Goal: Navigation & Orientation: Find specific page/section

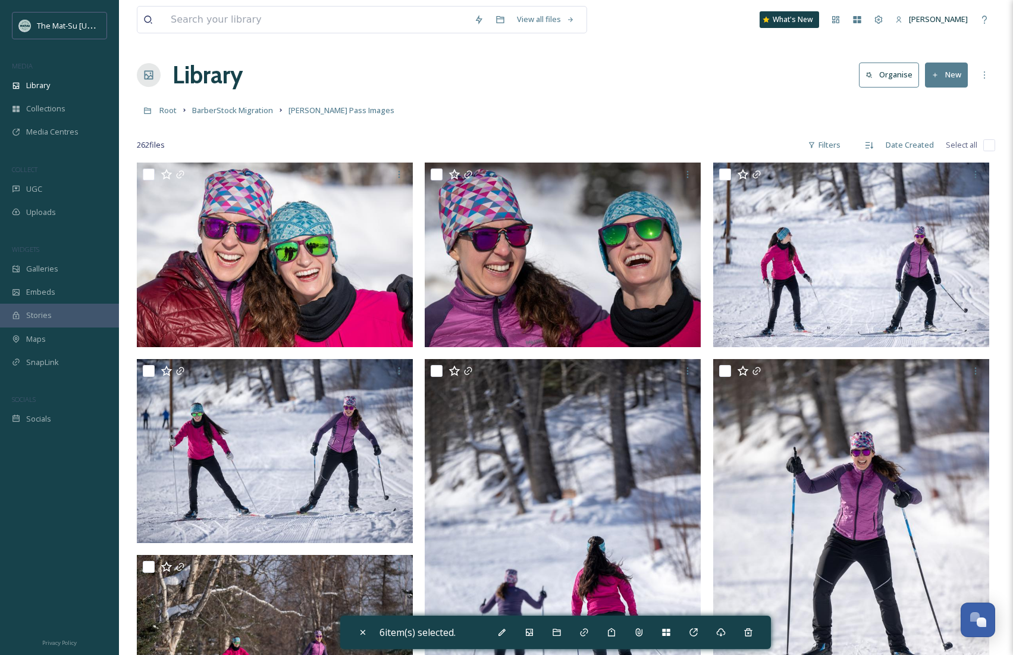
scroll to position [9016, 0]
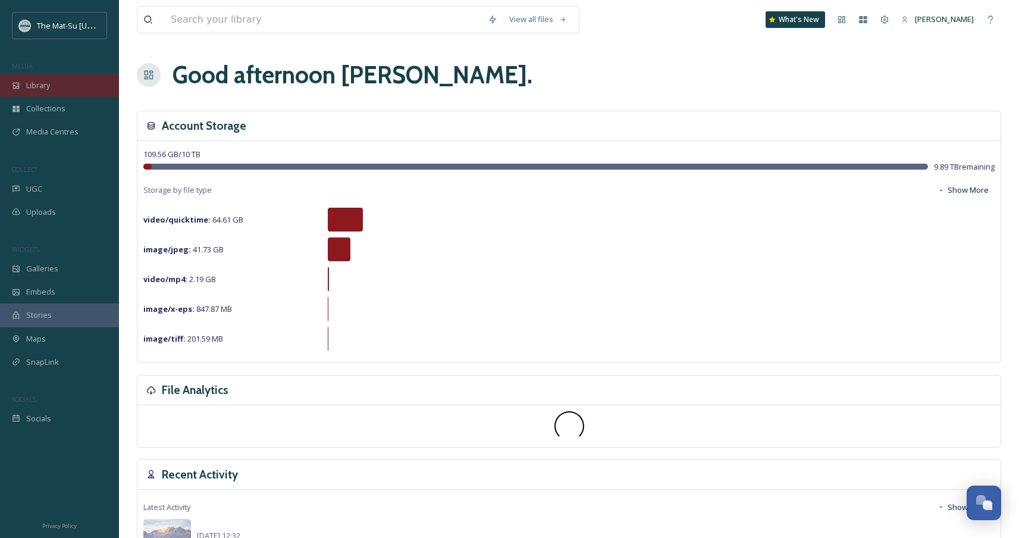
click at [58, 91] on div "Library" at bounding box center [59, 85] width 119 height 23
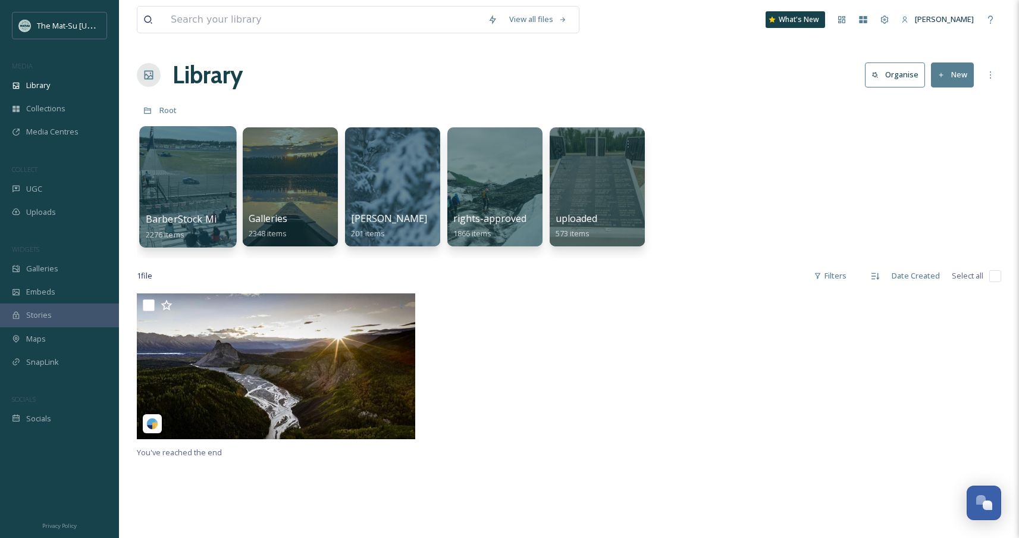
click at [186, 174] on div at bounding box center [187, 186] width 97 height 121
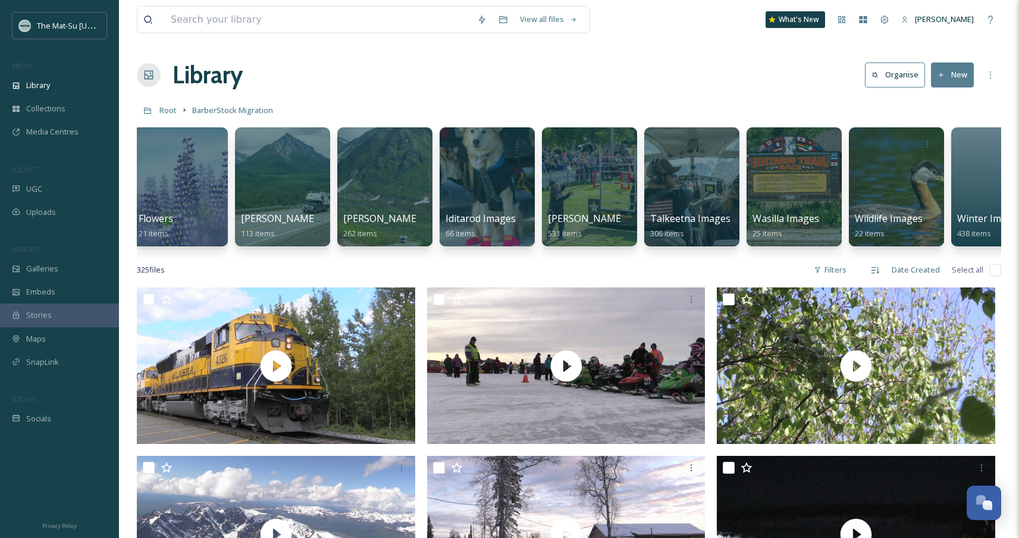
scroll to position [0, 467]
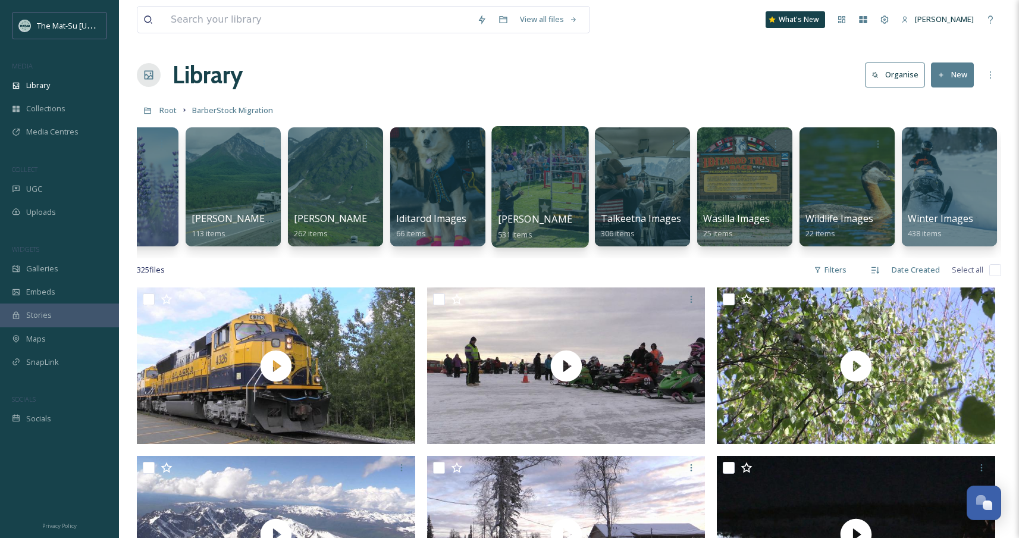
click at [580, 220] on div "Palmer Images 531 items" at bounding box center [540, 227] width 85 height 30
click at [571, 89] on div "Library Organise New" at bounding box center [569, 75] width 865 height 36
click at [541, 156] on div at bounding box center [540, 186] width 97 height 121
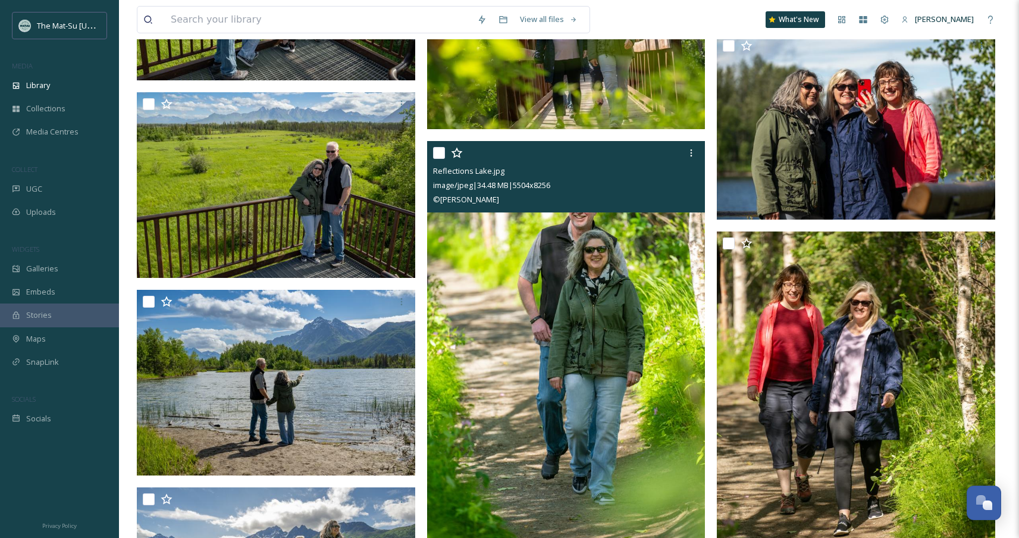
scroll to position [14232, 0]
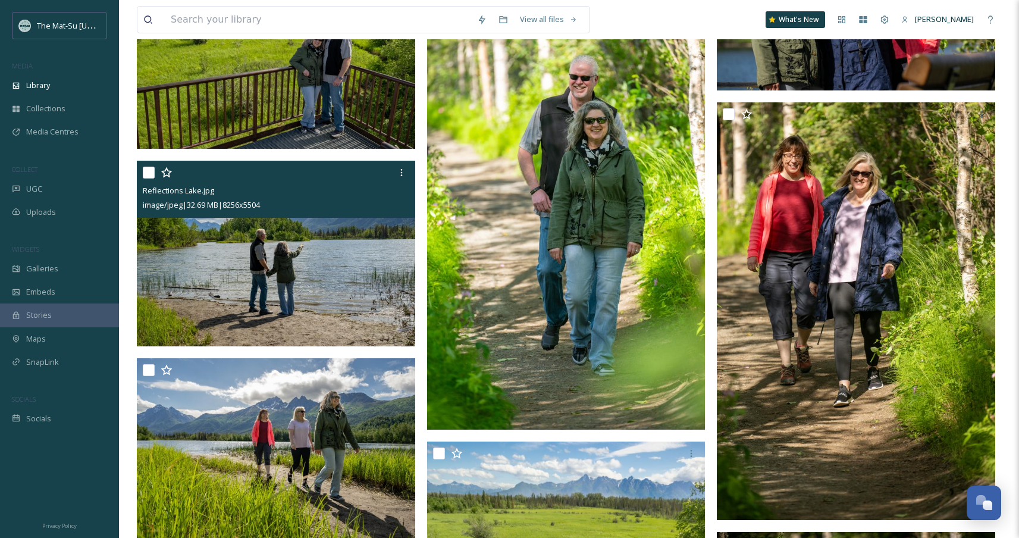
click at [151, 169] on input "checkbox" at bounding box center [149, 173] width 12 height 12
checkbox input "true"
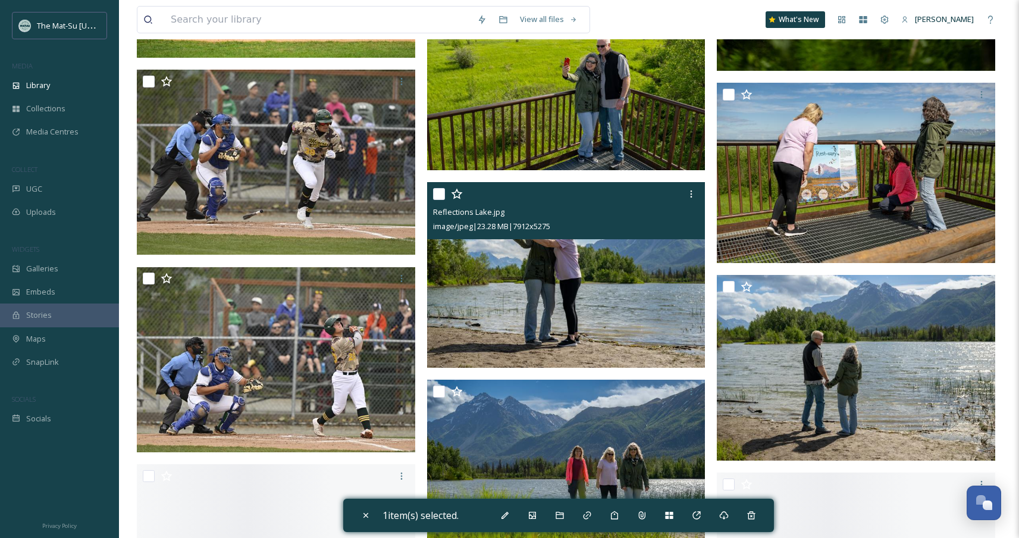
scroll to position [15189, 0]
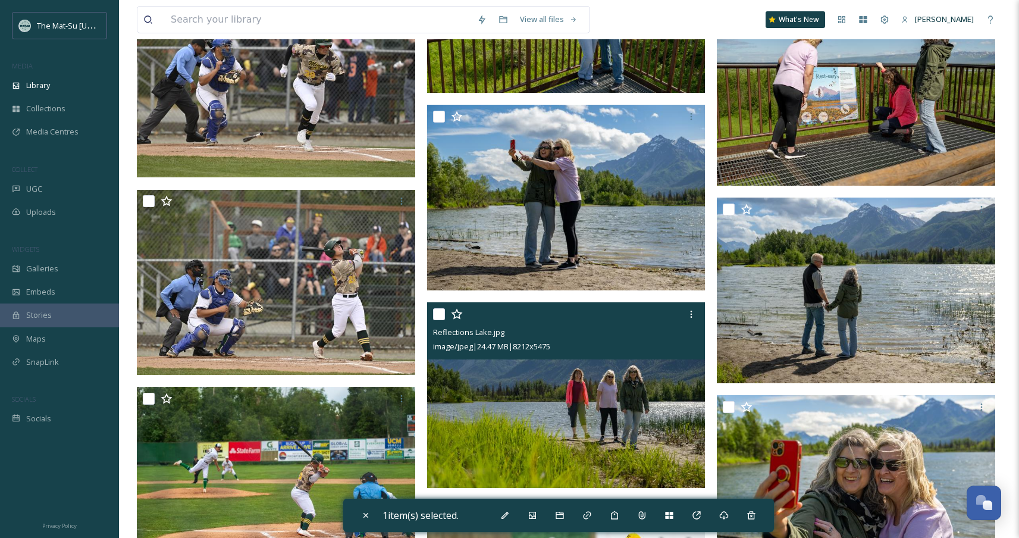
click at [442, 314] on input "checkbox" at bounding box center [439, 314] width 12 height 12
checkbox input "true"
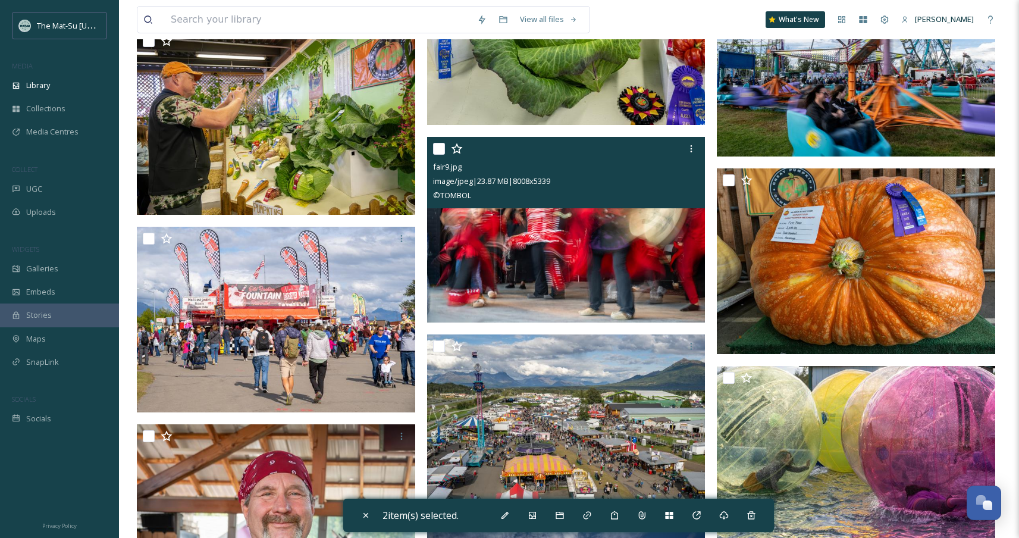
scroll to position [23095, 0]
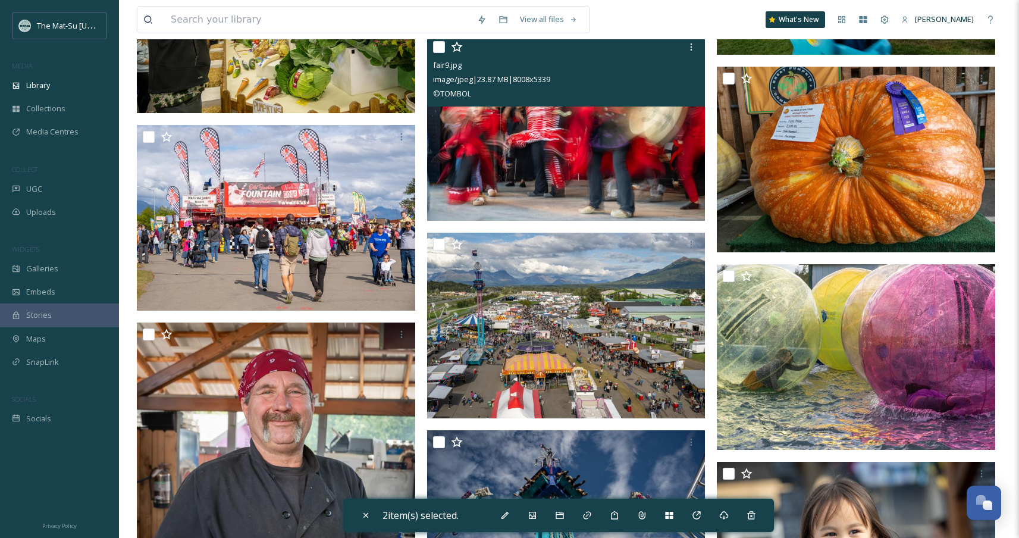
click at [440, 48] on input "checkbox" at bounding box center [439, 47] width 12 height 12
checkbox input "true"
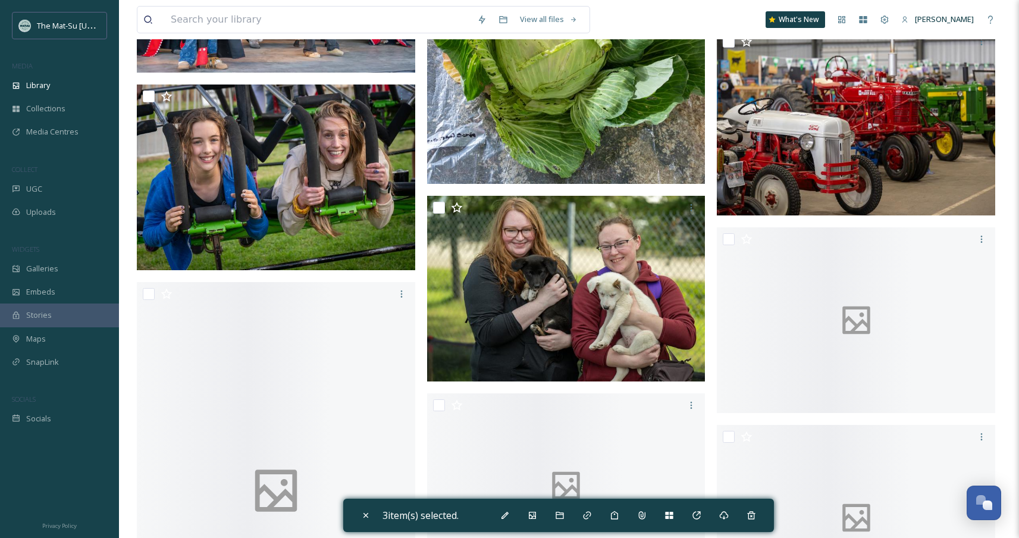
scroll to position [24090, 0]
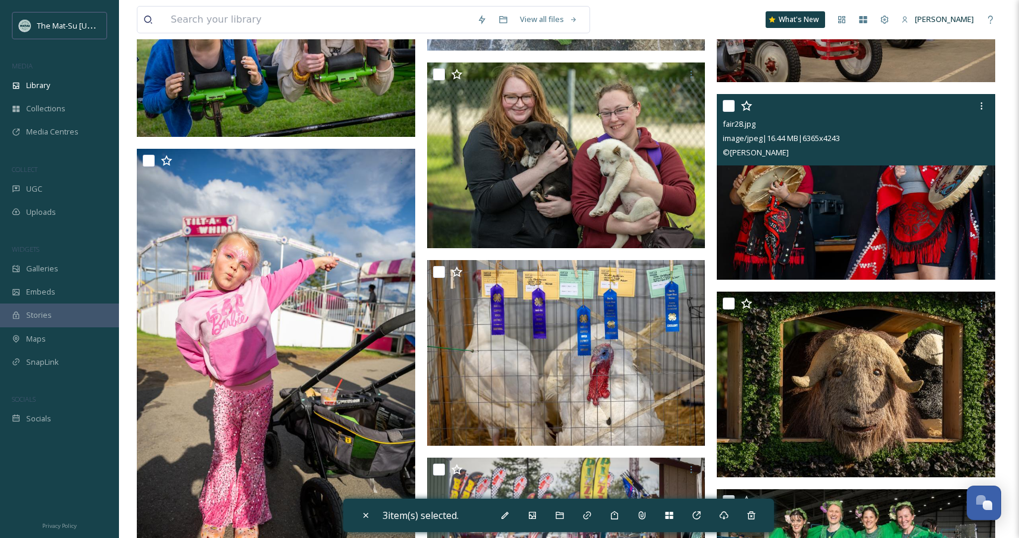
click at [726, 108] on input "checkbox" at bounding box center [729, 106] width 12 height 12
checkbox input "true"
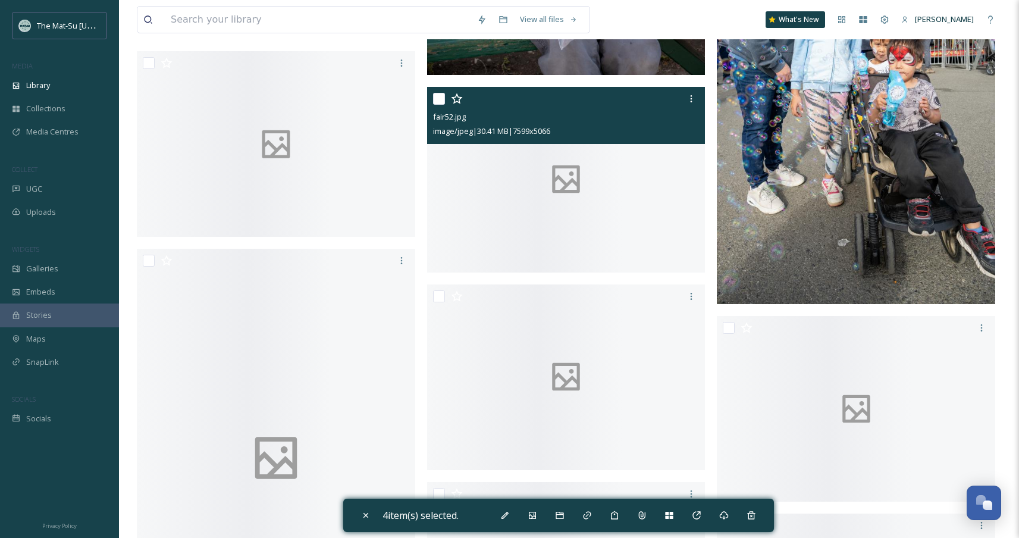
scroll to position [26325, 0]
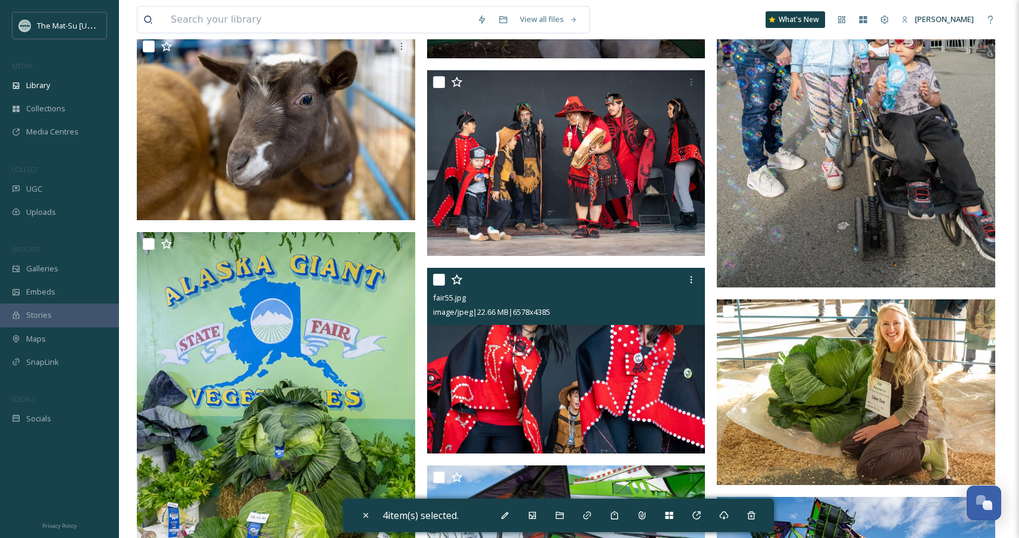
click at [439, 277] on input "checkbox" at bounding box center [439, 280] width 12 height 12
checkbox input "true"
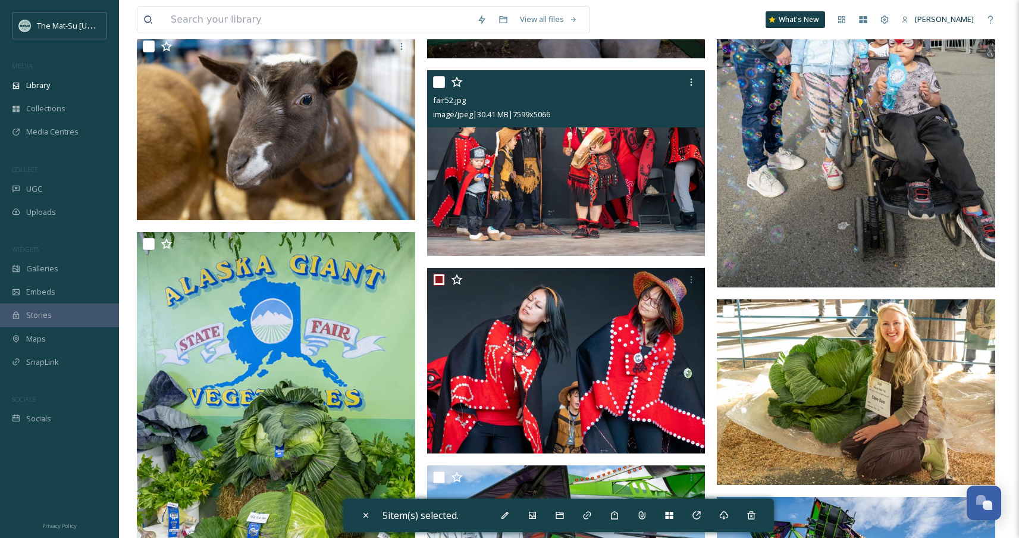
click at [441, 82] on input "checkbox" at bounding box center [439, 82] width 12 height 12
checkbox input "true"
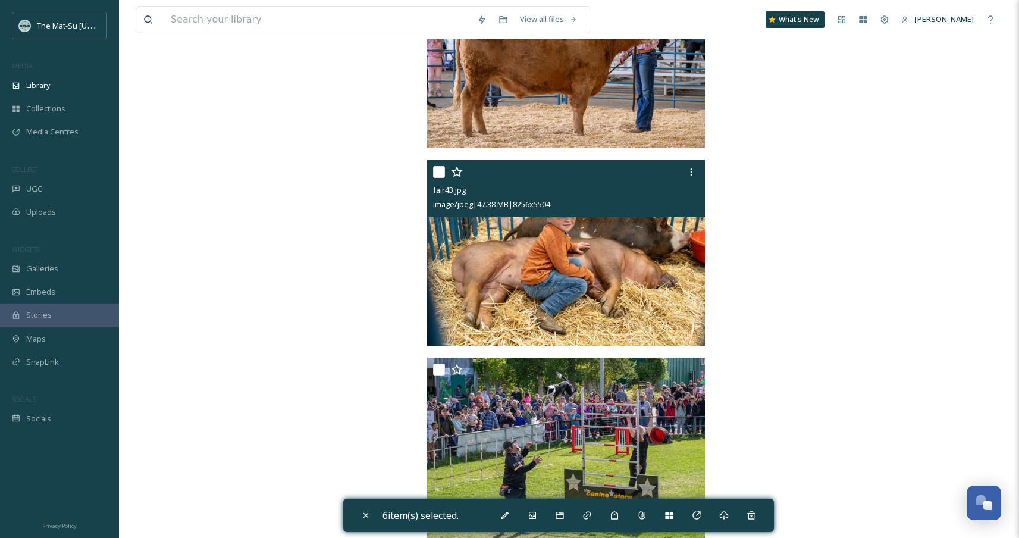
scroll to position [31570, 0]
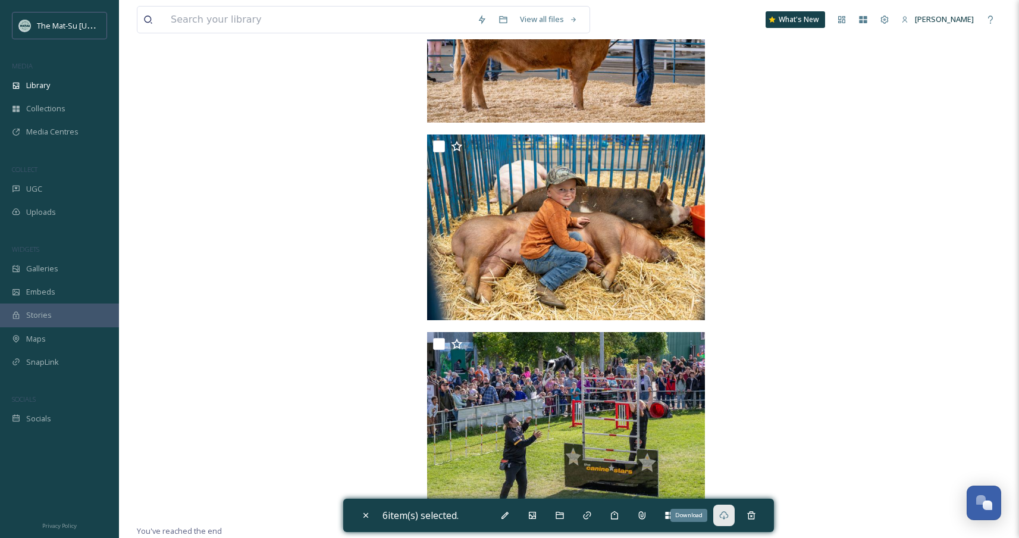
click at [724, 519] on icon at bounding box center [725, 516] width 10 height 10
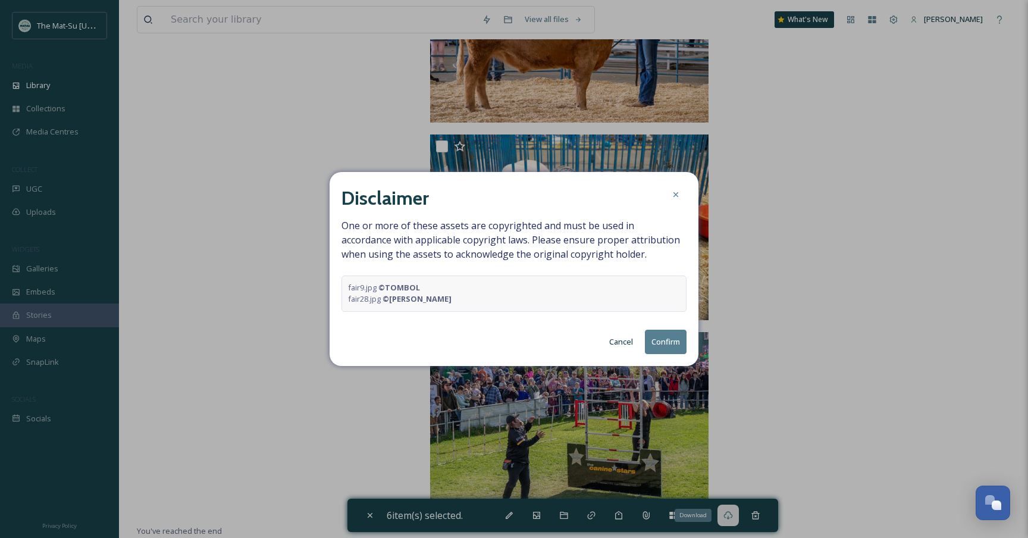
click at [675, 345] on button "Confirm" at bounding box center [666, 342] width 42 height 24
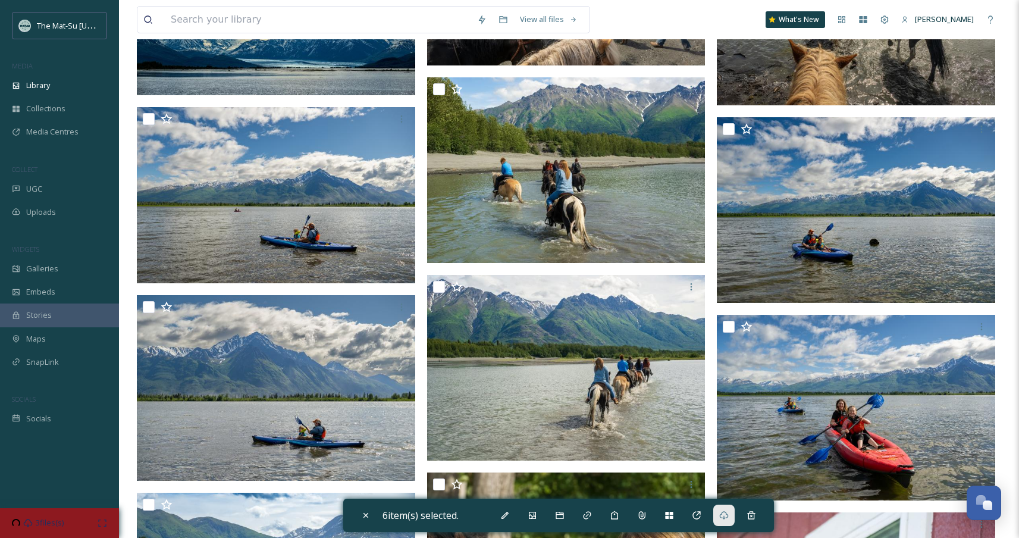
scroll to position [10555, 0]
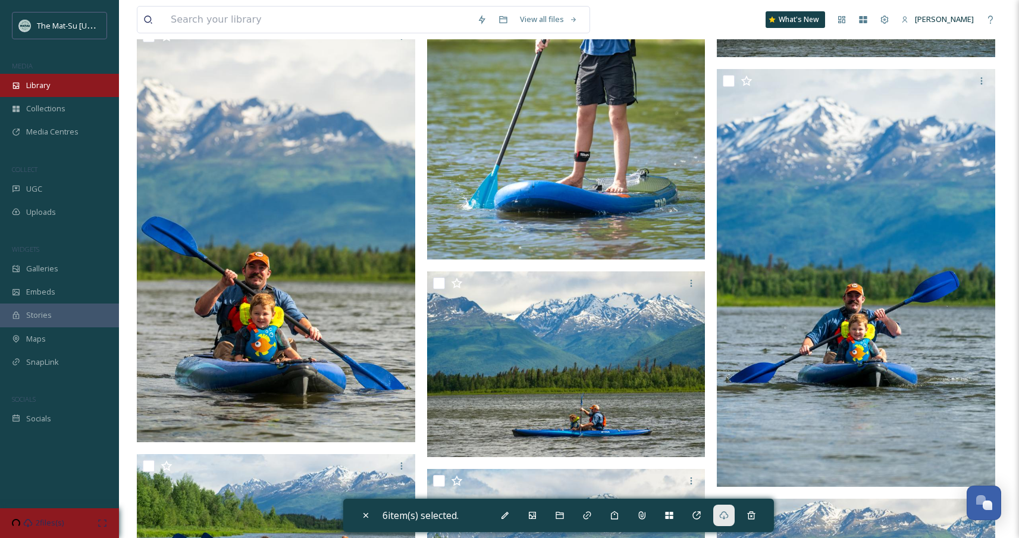
click at [61, 85] on div "Library" at bounding box center [59, 85] width 119 height 23
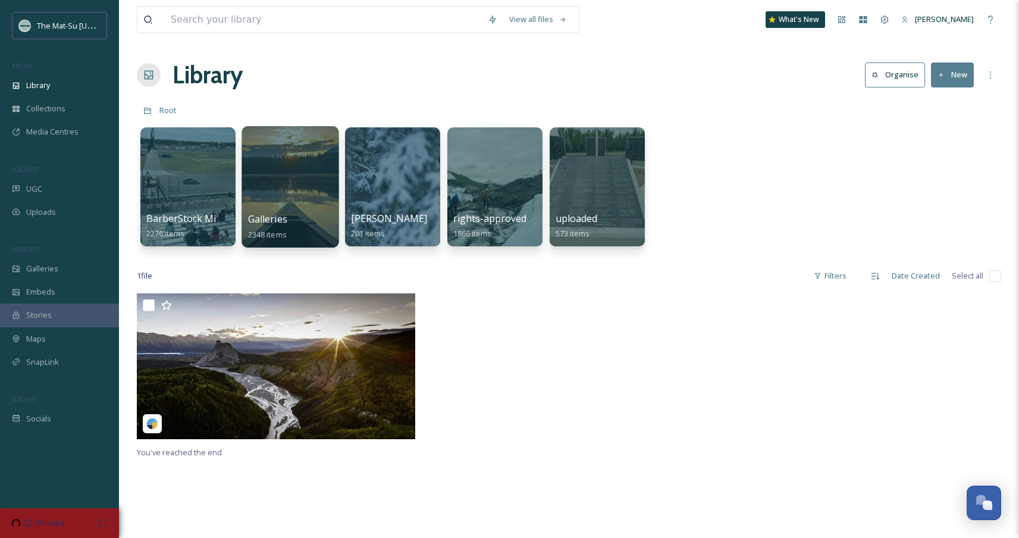
click at [301, 185] on div at bounding box center [290, 186] width 97 height 121
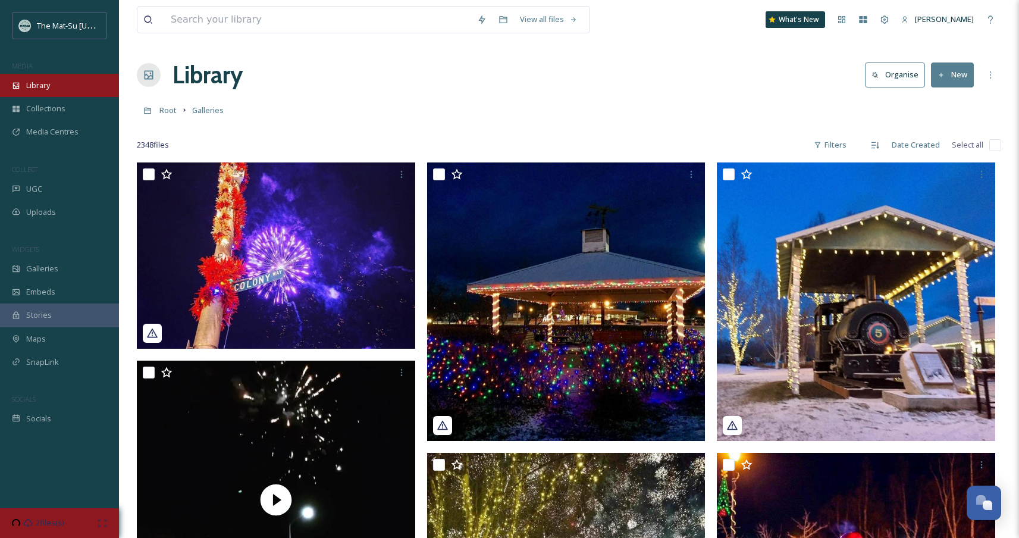
click at [65, 83] on div "Library" at bounding box center [59, 85] width 119 height 23
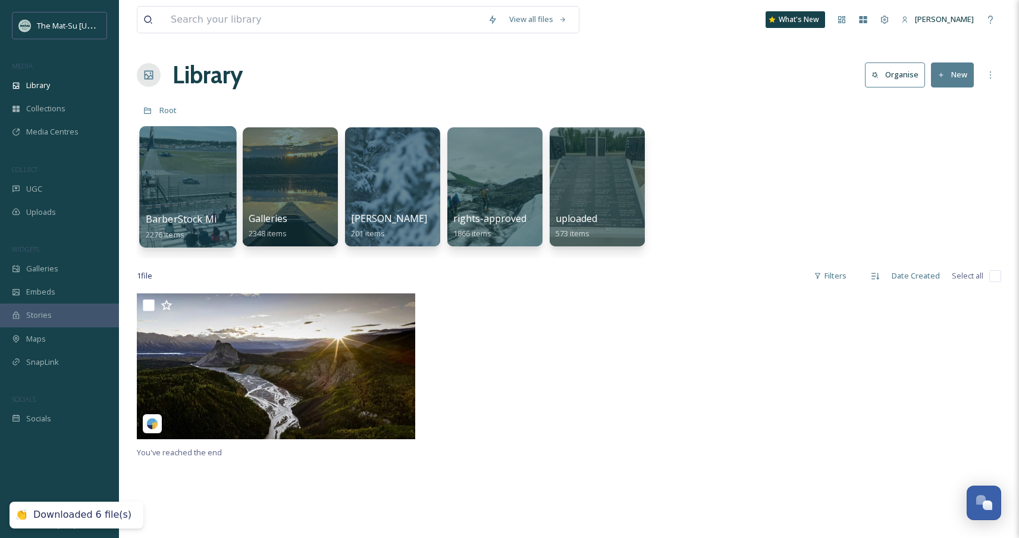
click at [224, 204] on div at bounding box center [187, 186] width 97 height 121
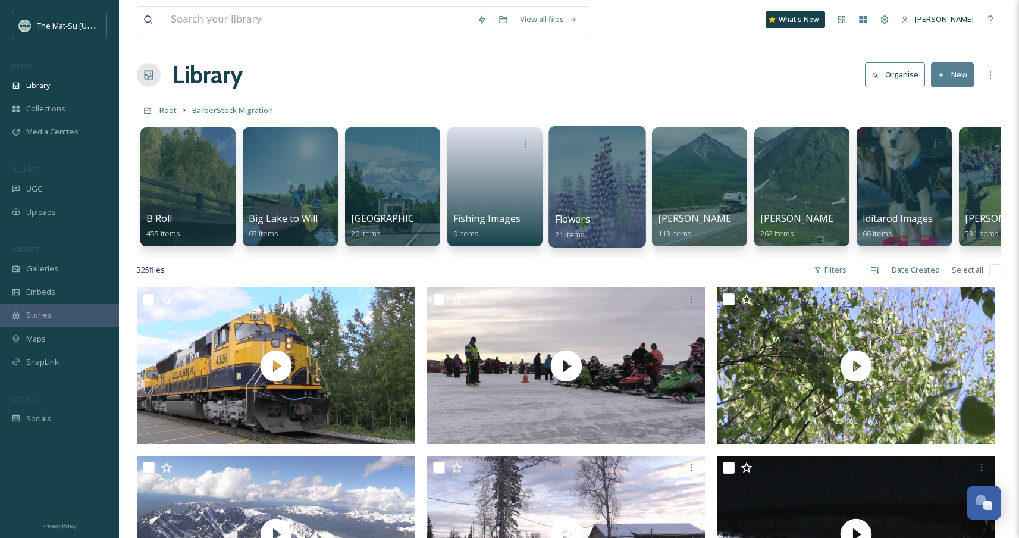
click at [599, 168] on div at bounding box center [597, 186] width 97 height 121
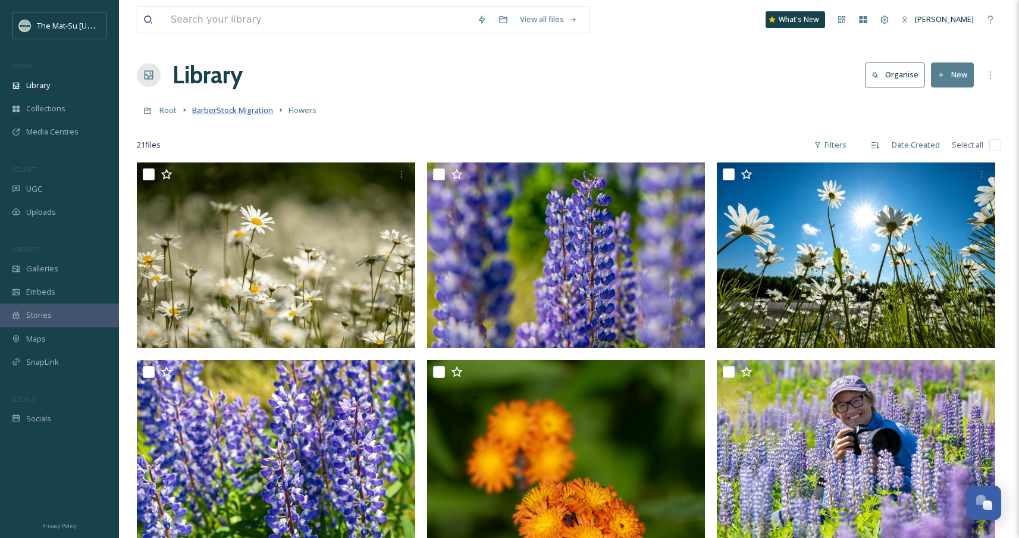
click at [256, 107] on span "BarberStock Migration" at bounding box center [232, 110] width 81 height 11
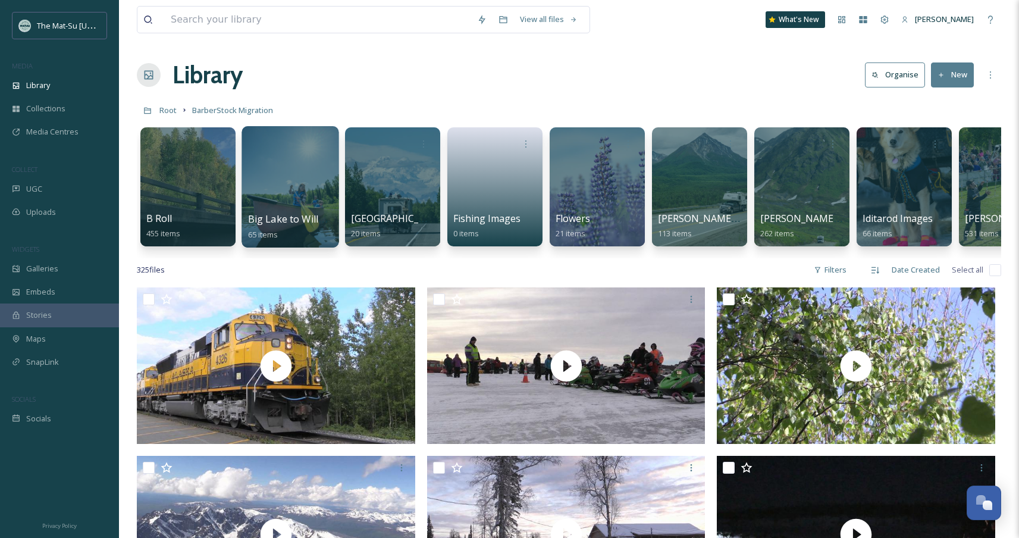
click at [306, 199] on div at bounding box center [290, 186] width 97 height 121
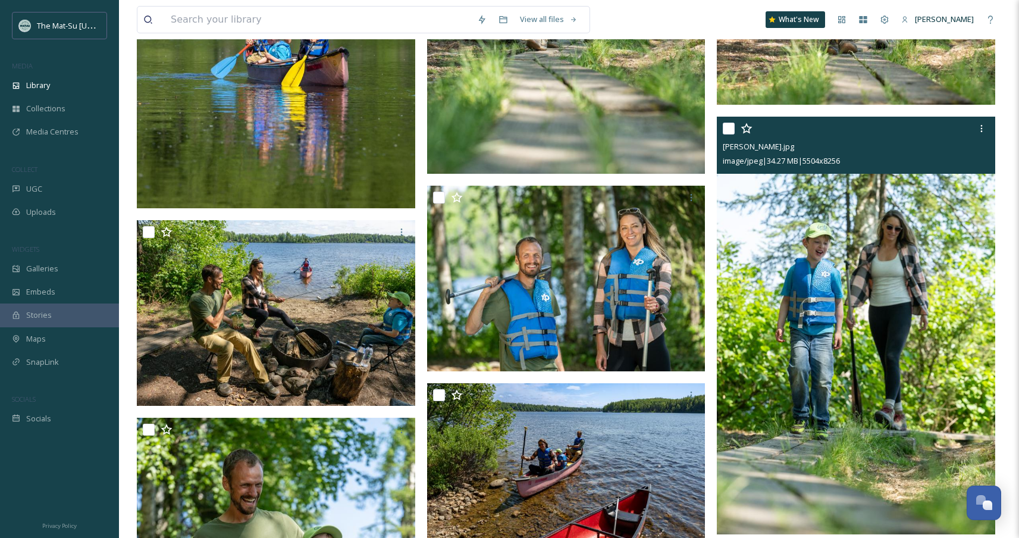
scroll to position [2933, 0]
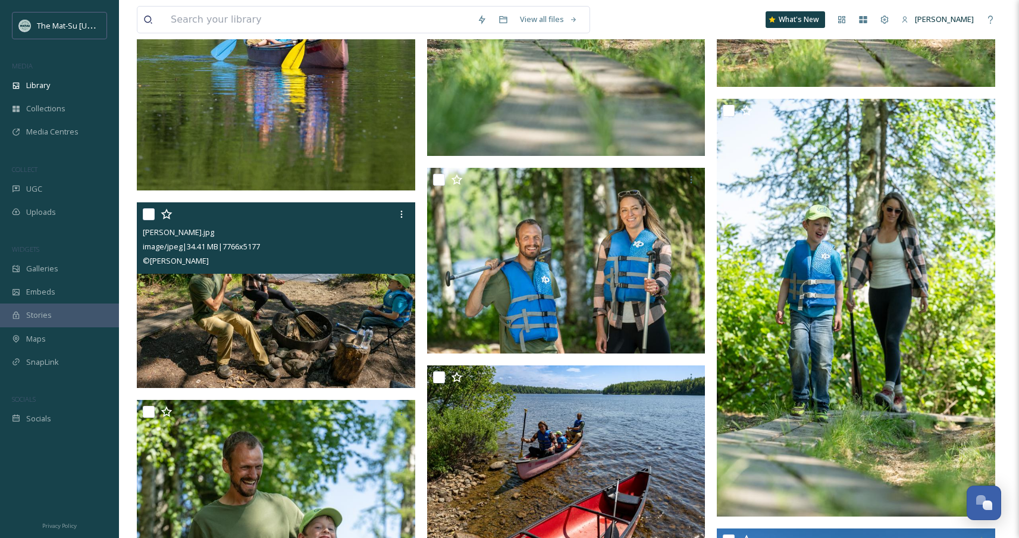
click at [153, 217] on input "checkbox" at bounding box center [149, 214] width 12 height 12
checkbox input "true"
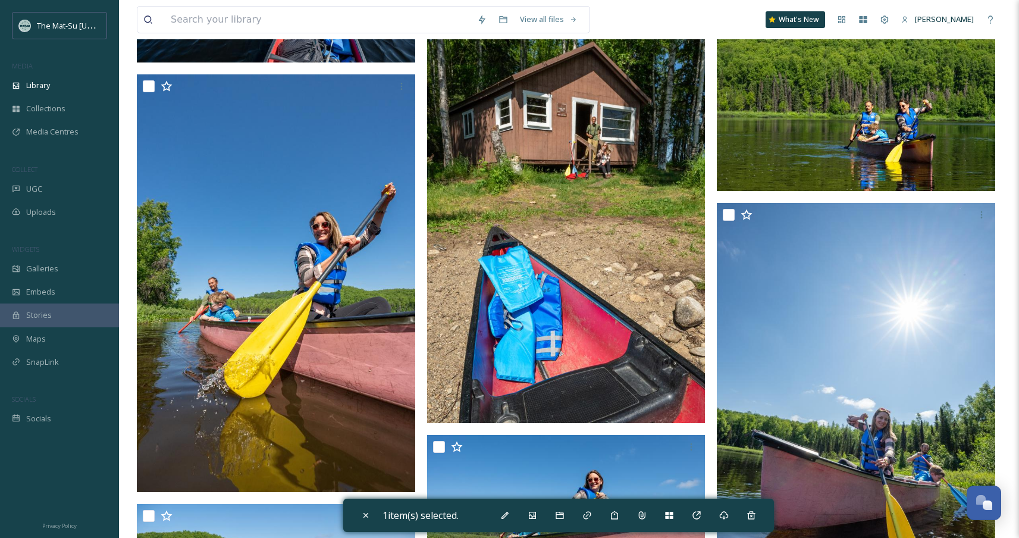
scroll to position [3264, 0]
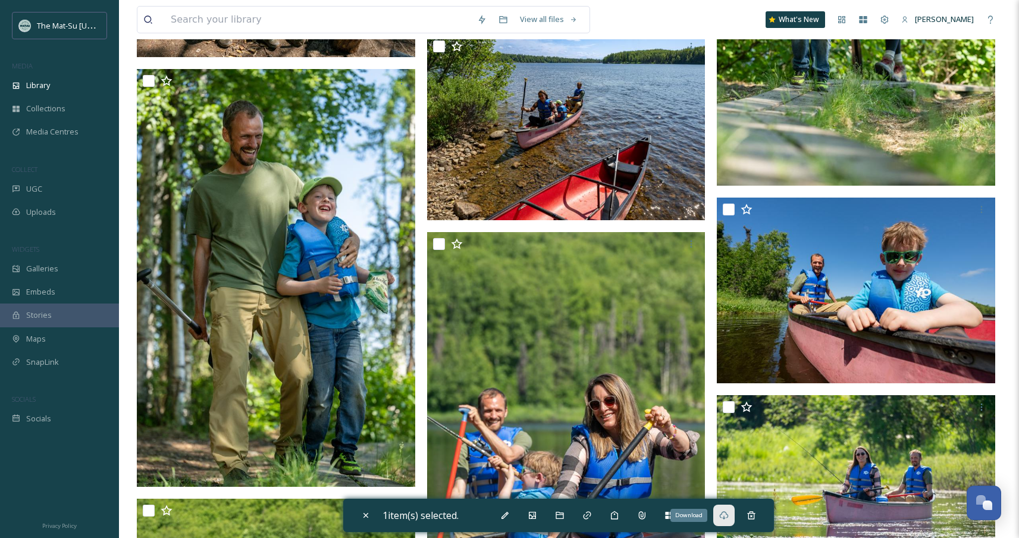
click at [725, 511] on icon at bounding box center [725, 516] width 10 height 10
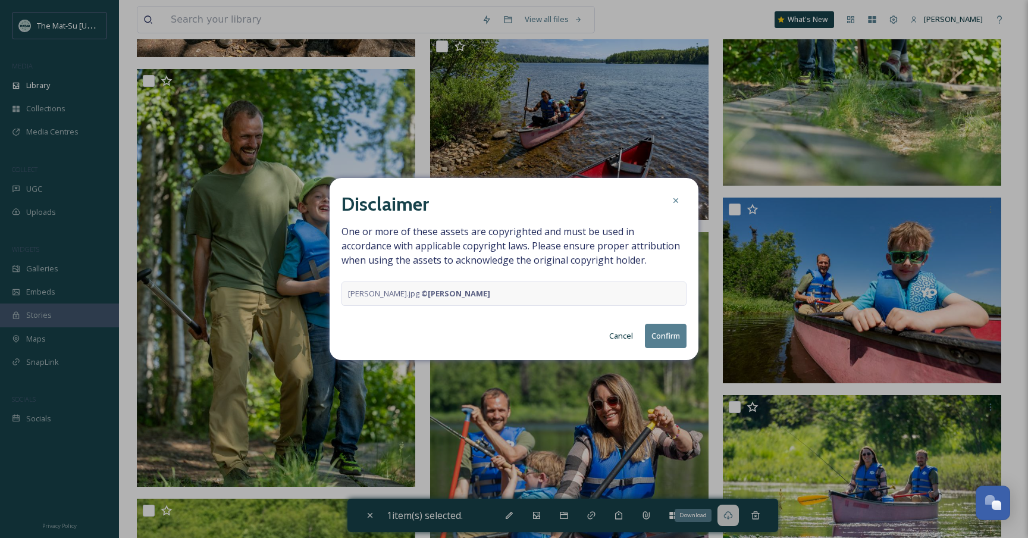
click at [665, 334] on button "Confirm" at bounding box center [666, 336] width 42 height 24
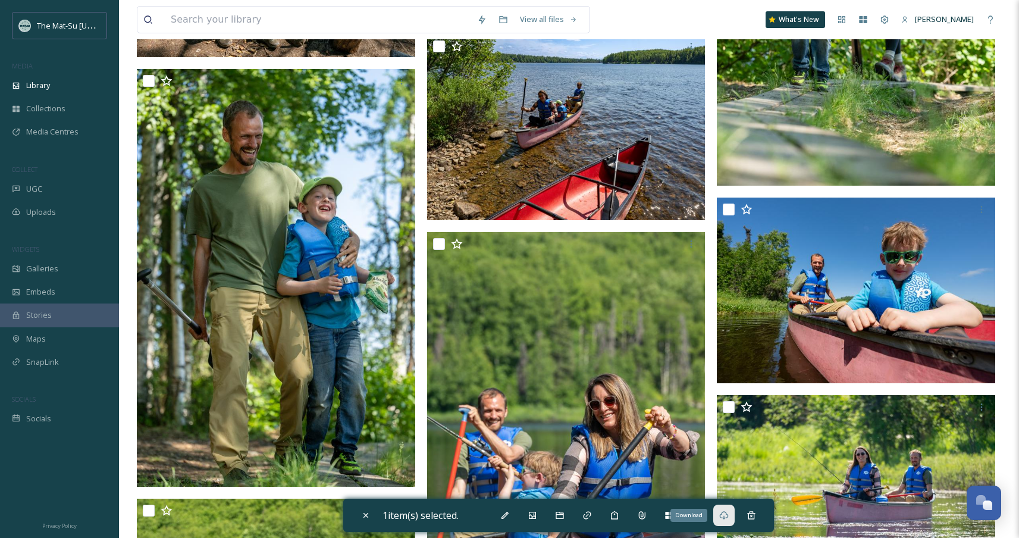
click at [998, 204] on div at bounding box center [859, 345] width 284 height 6894
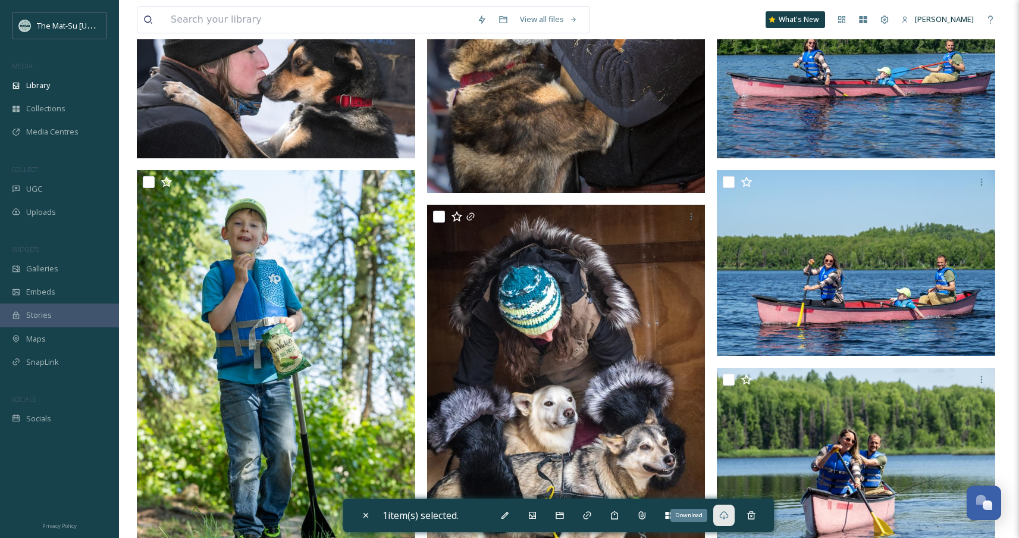
scroll to position [0, 0]
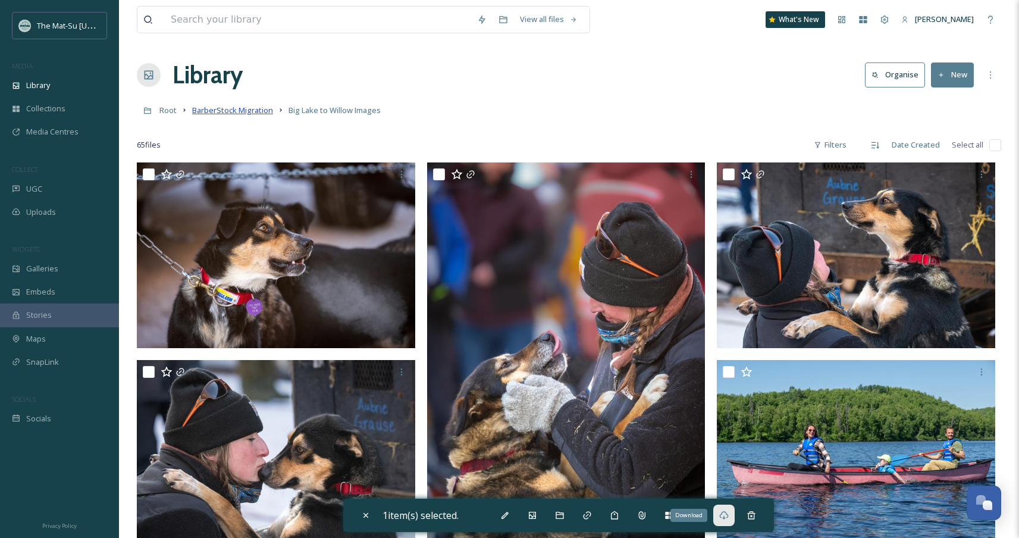
click at [262, 110] on span "BarberStock Migration" at bounding box center [232, 110] width 81 height 11
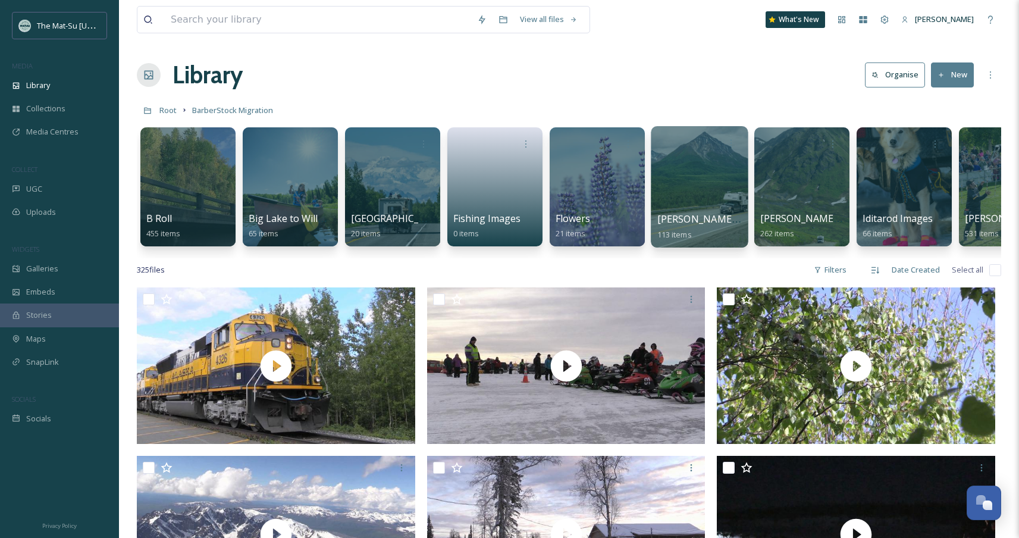
click at [722, 196] on div at bounding box center [699, 186] width 97 height 121
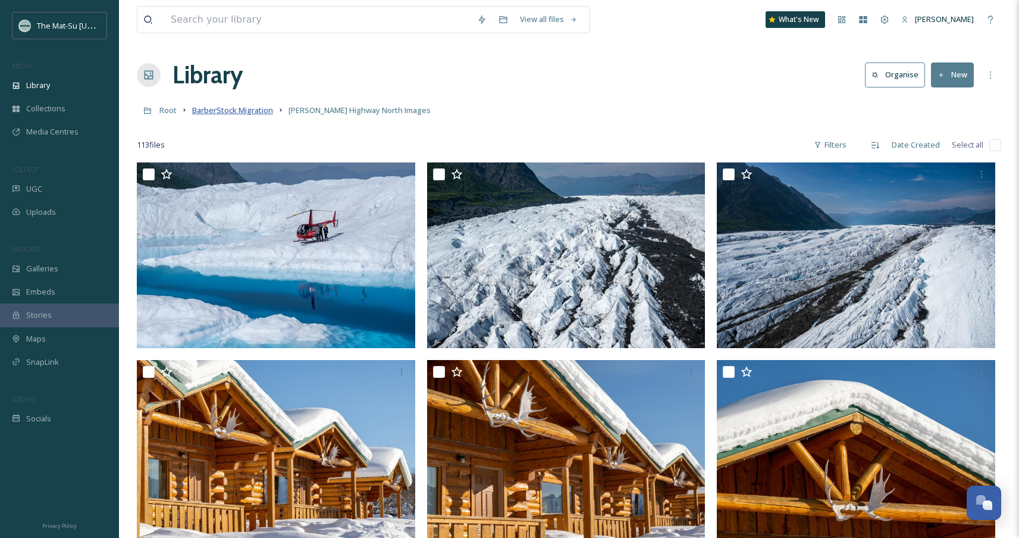
click at [243, 108] on span "BarberStock Migration" at bounding box center [232, 110] width 81 height 11
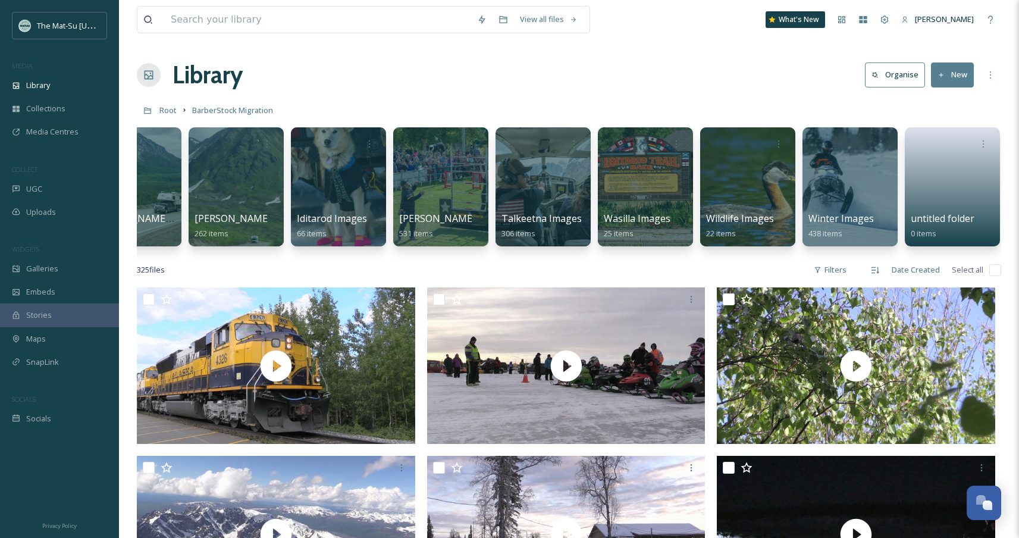
scroll to position [0, 568]
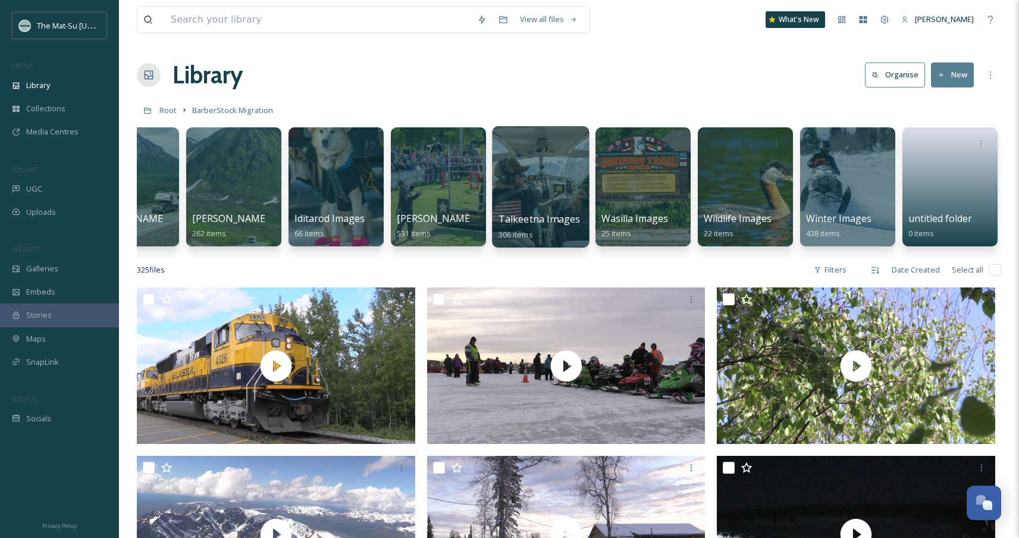
click at [543, 172] on div at bounding box center [540, 186] width 97 height 121
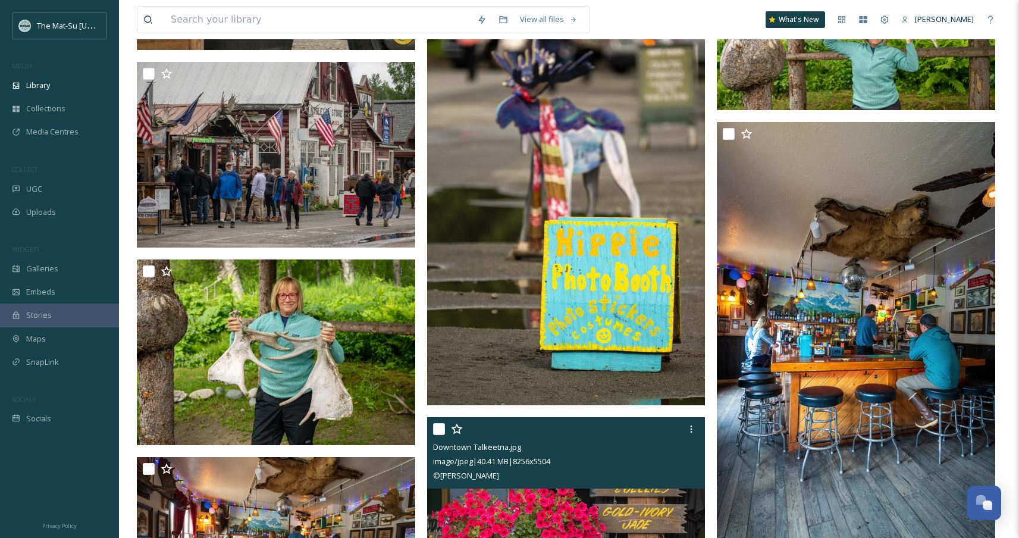
scroll to position [16567, 0]
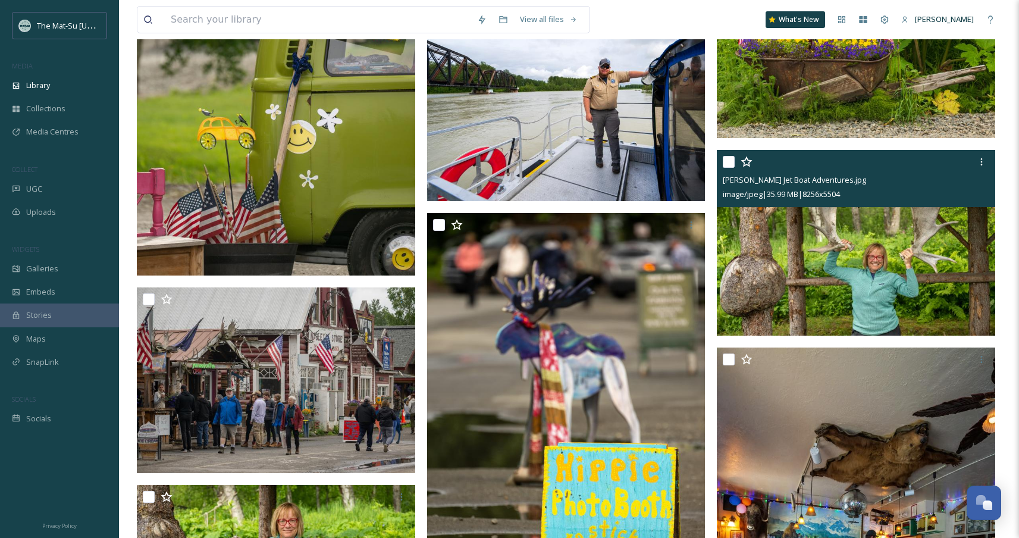
drag, startPoint x: 728, startPoint y: 166, endPoint x: 727, endPoint y: 175, distance: 9.1
click at [728, 167] on input "checkbox" at bounding box center [729, 162] width 12 height 12
checkbox input "true"
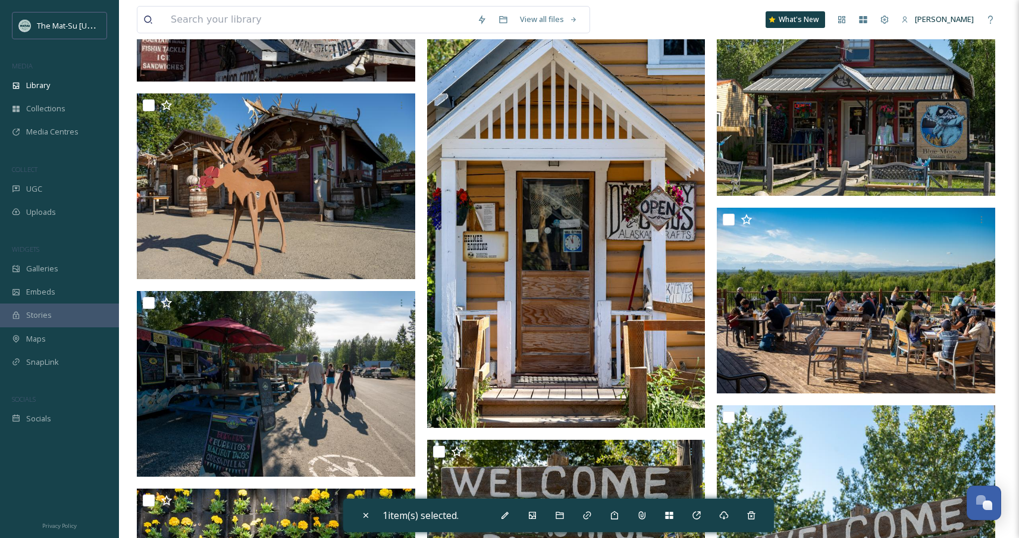
scroll to position [0, 0]
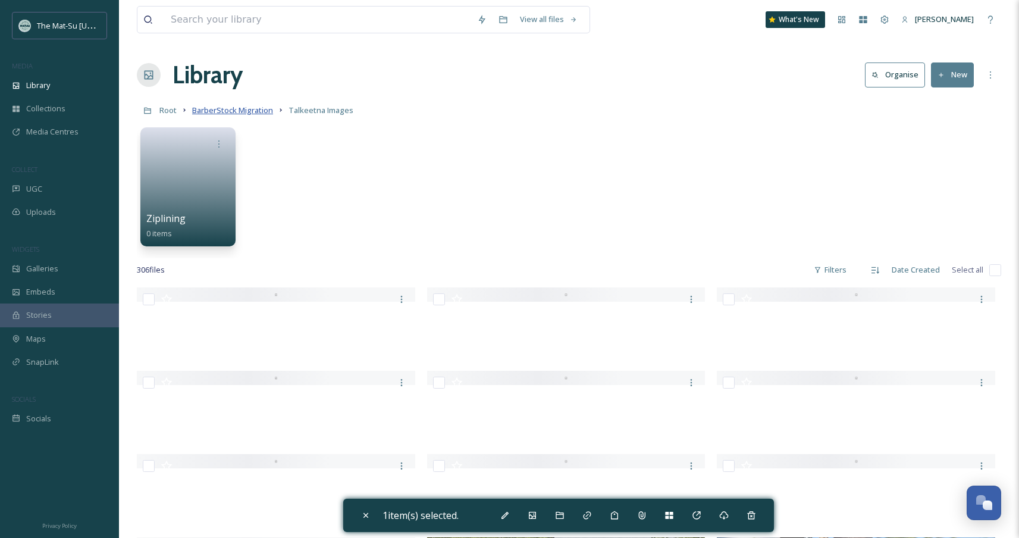
click at [255, 111] on span "BarberStock Migration" at bounding box center [232, 110] width 81 height 11
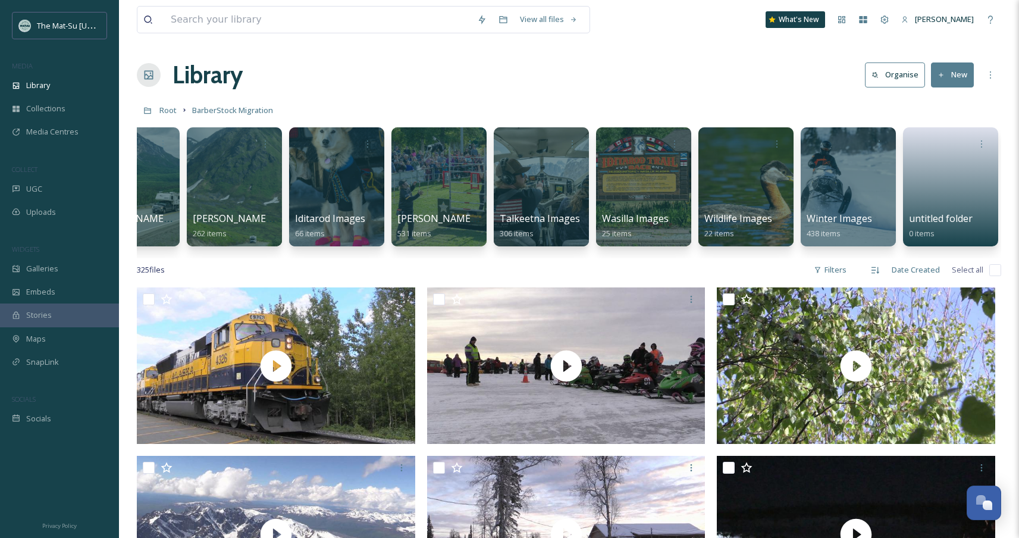
scroll to position [0, 568]
click at [638, 231] on div "Wasilla Images 25 items" at bounding box center [643, 227] width 85 height 30
click at [640, 184] on div at bounding box center [643, 186] width 97 height 121
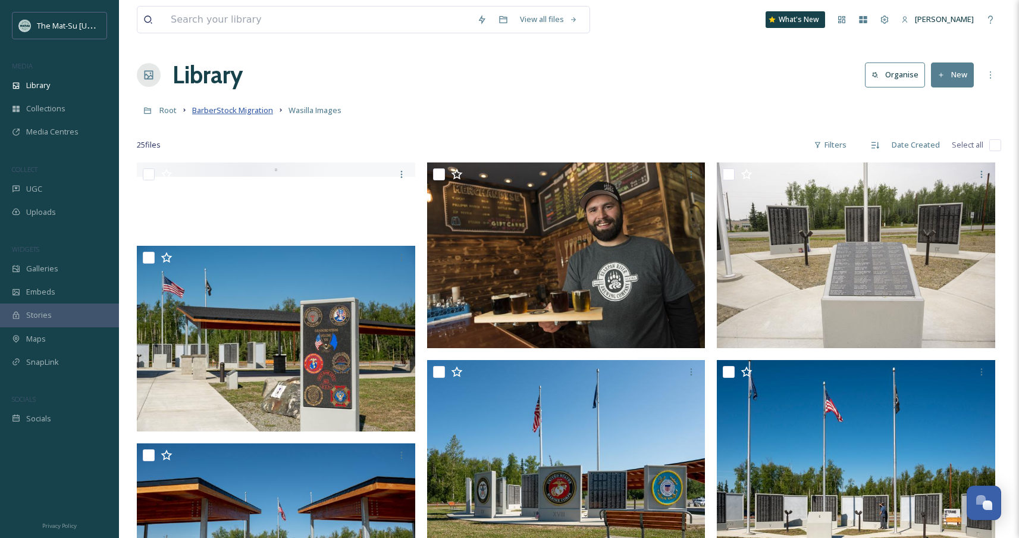
click at [227, 112] on span "BarberStock Migration" at bounding box center [232, 110] width 81 height 11
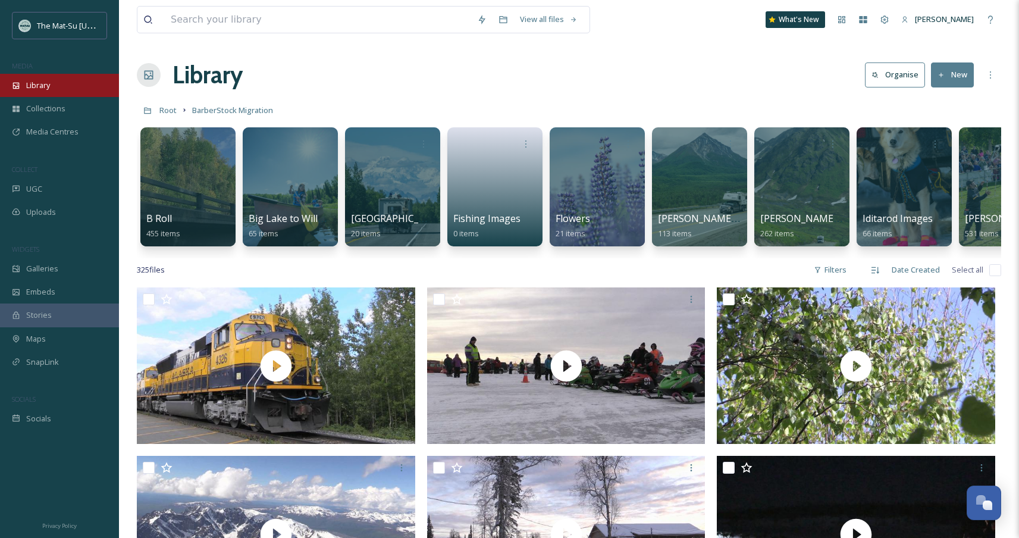
click at [48, 88] on span "Library" at bounding box center [38, 85] width 24 height 11
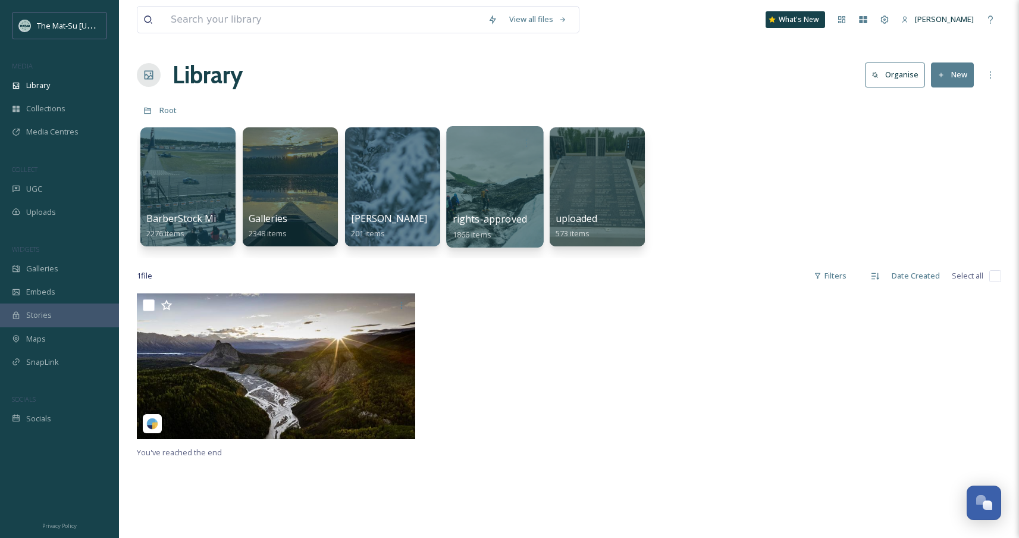
click at [514, 220] on span "rights-approved" at bounding box center [490, 218] width 74 height 13
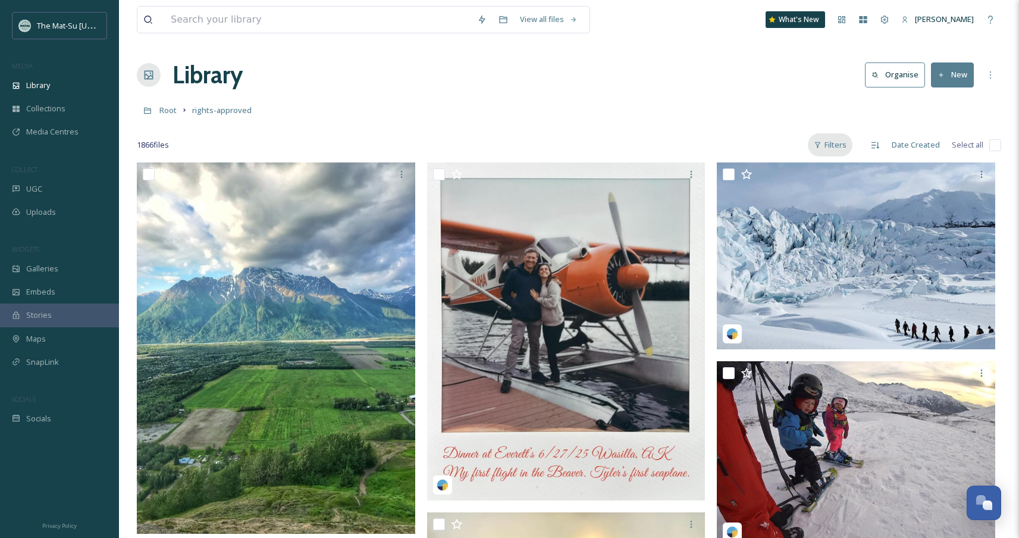
click at [840, 149] on div "Filters" at bounding box center [830, 144] width 45 height 23
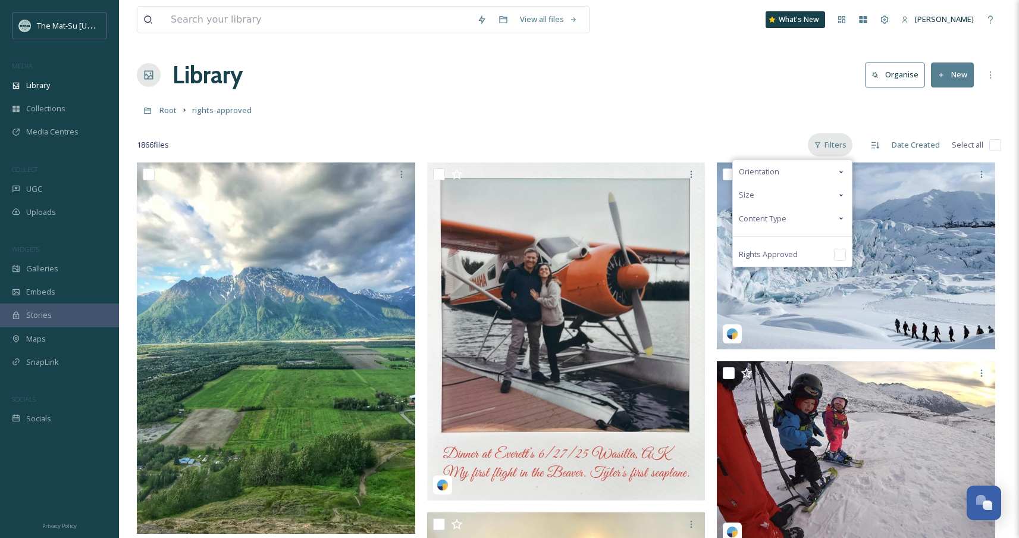
click at [840, 149] on div "Filters" at bounding box center [830, 144] width 45 height 23
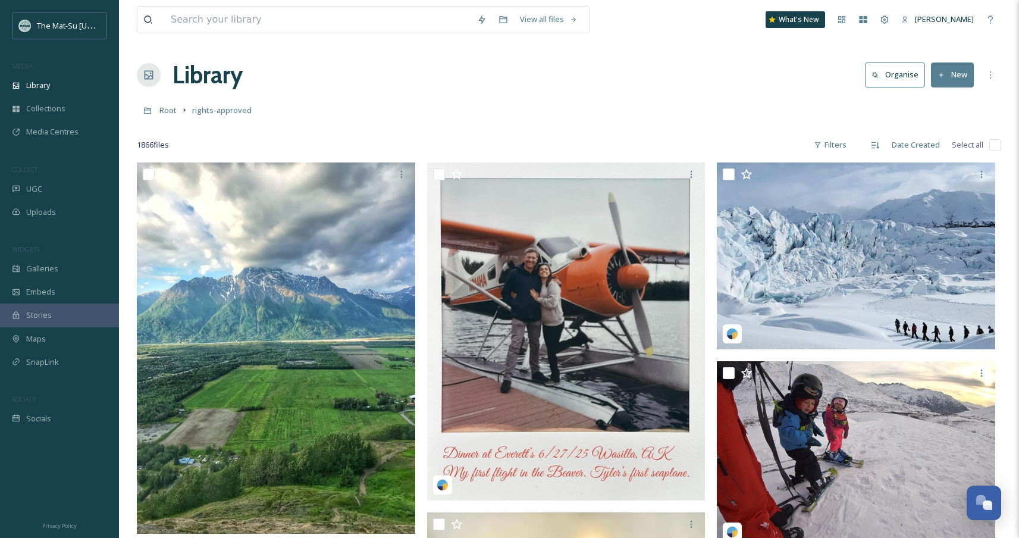
click at [705, 120] on div "Root rights-approved" at bounding box center [569, 110] width 865 height 23
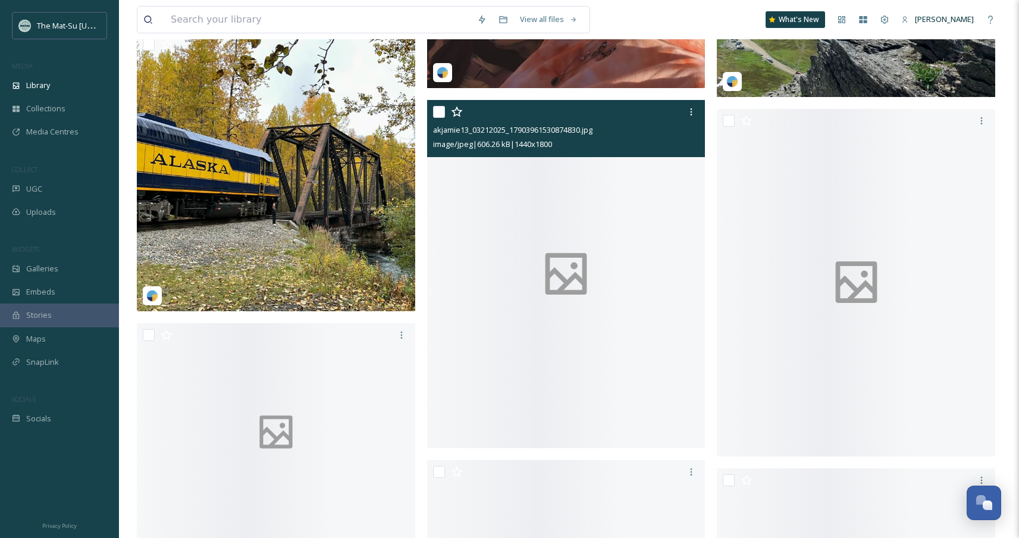
scroll to position [2958, 0]
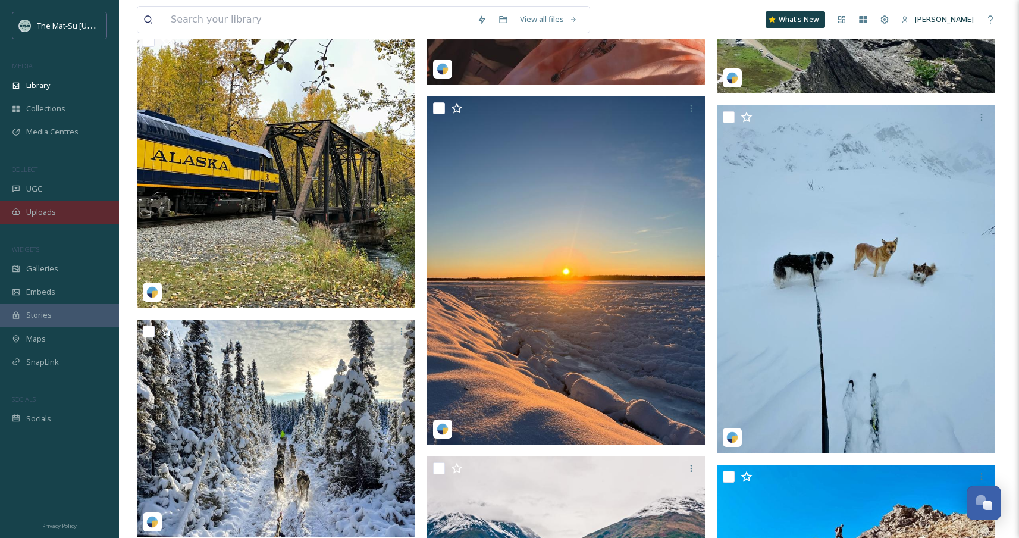
click at [50, 208] on span "Uploads" at bounding box center [41, 212] width 30 height 11
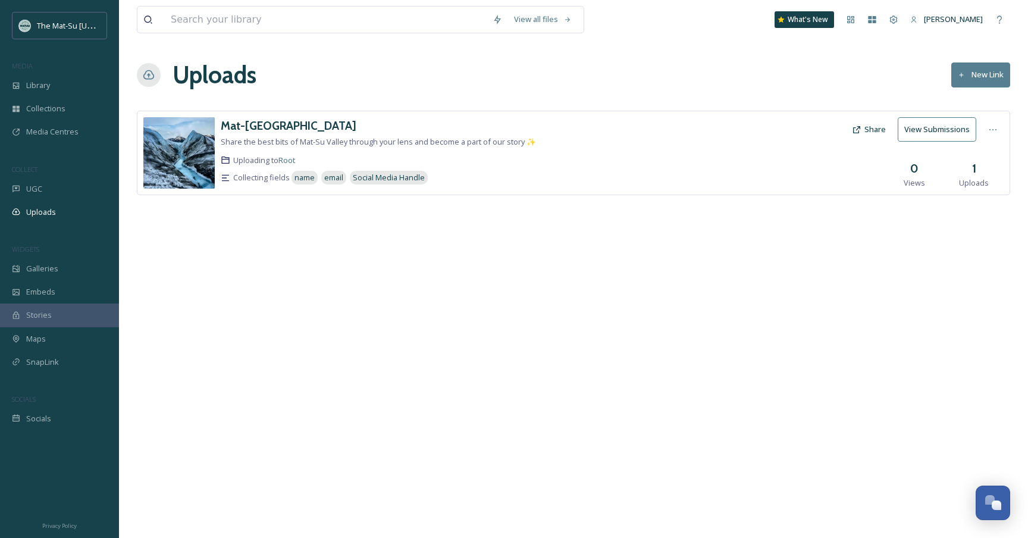
click at [459, 71] on div "Uploads New Link" at bounding box center [574, 75] width 874 height 36
click at [557, 26] on div "View all files" at bounding box center [543, 19] width 70 height 23
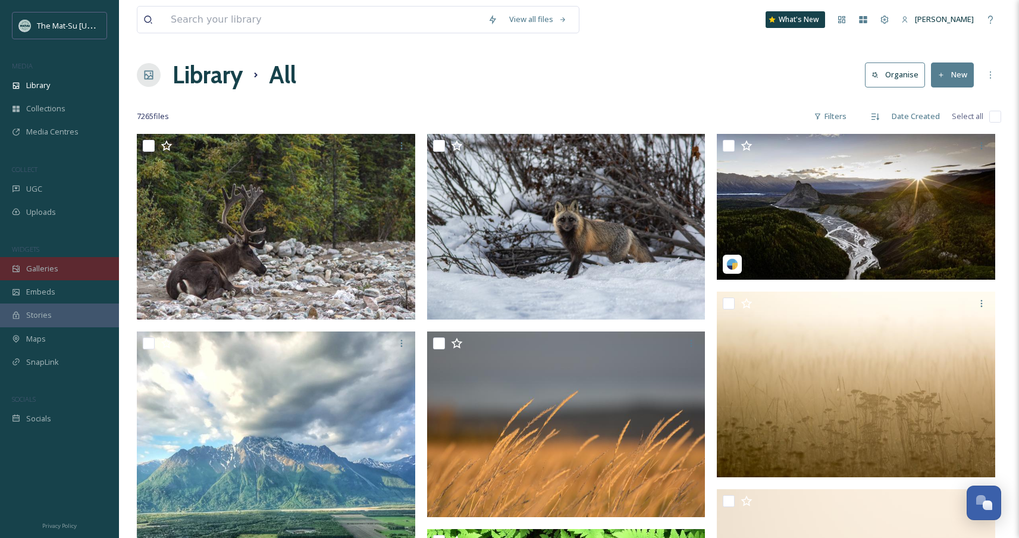
click at [39, 268] on span "Galleries" at bounding box center [42, 268] width 32 height 11
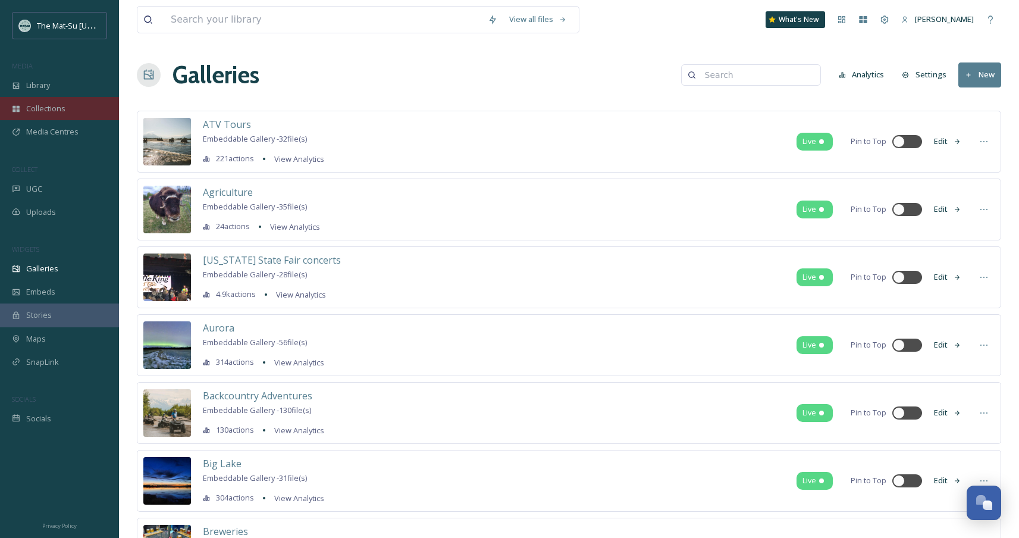
click at [65, 112] on div "Collections" at bounding box center [59, 108] width 119 height 23
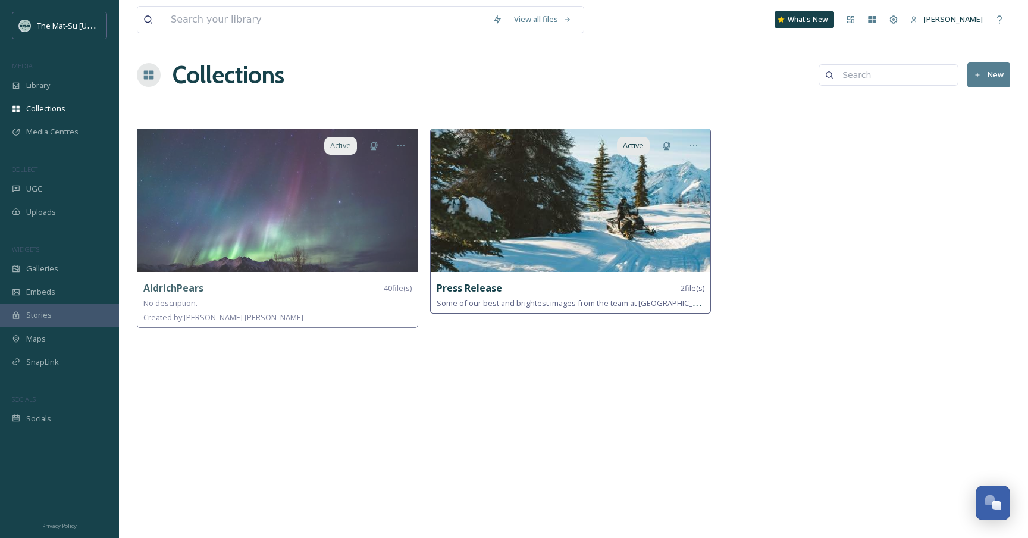
click at [506, 223] on img at bounding box center [571, 200] width 280 height 143
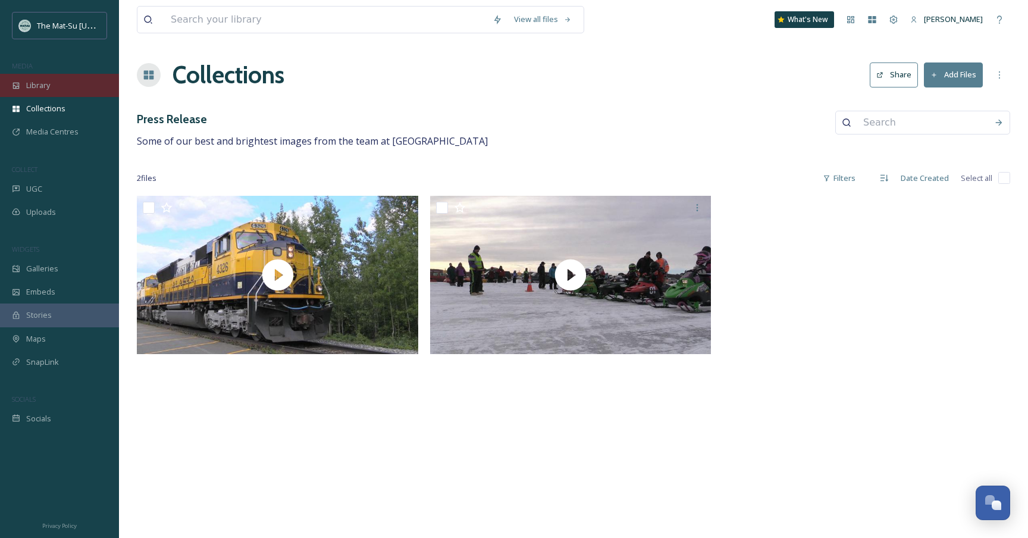
click at [52, 90] on div "Library" at bounding box center [59, 85] width 119 height 23
